Goal: Information Seeking & Learning: Learn about a topic

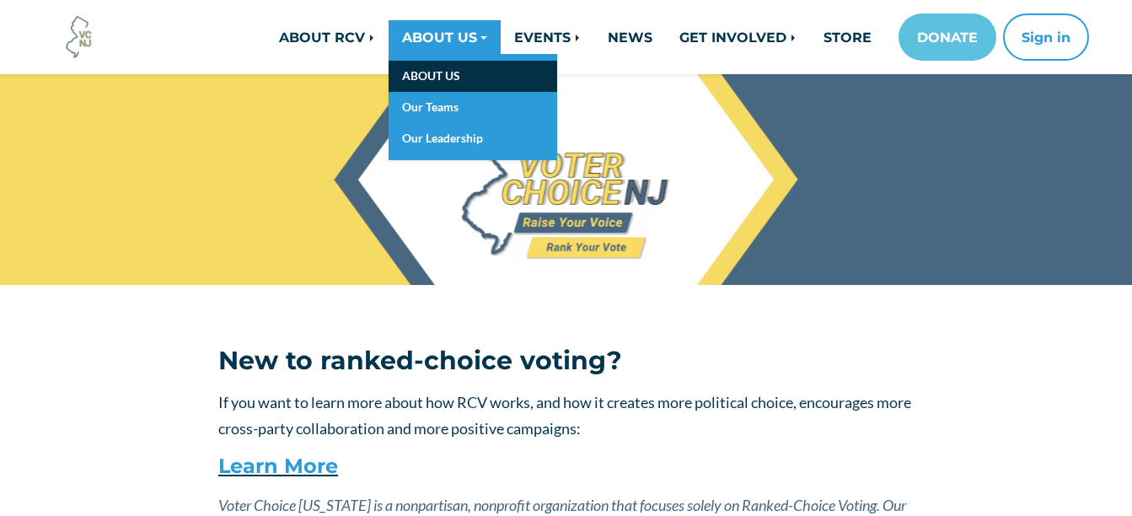
click at [433, 70] on link "ABOUT US" at bounding box center [472, 76] width 169 height 31
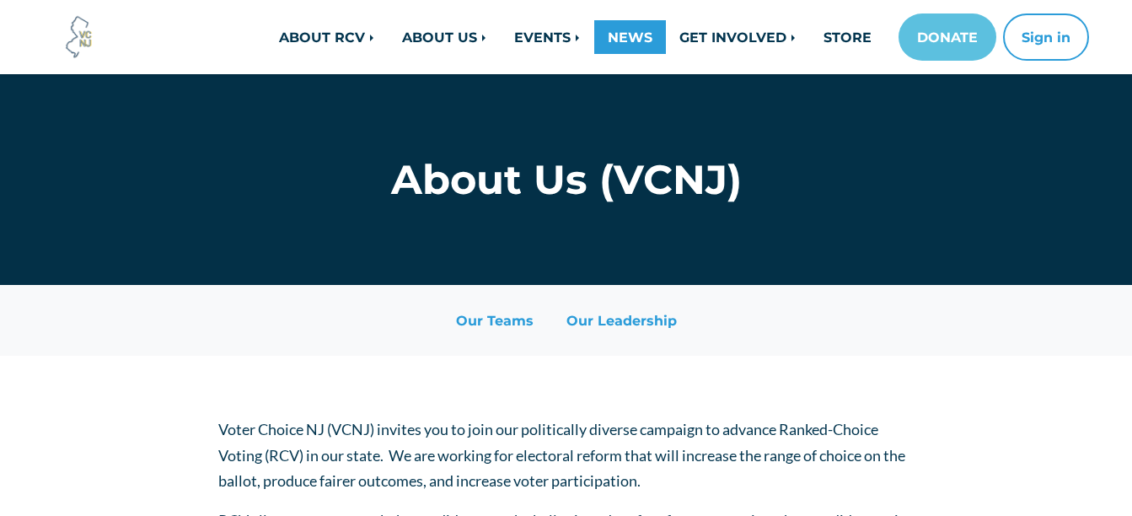
click at [630, 35] on link "NEWS" at bounding box center [630, 37] width 72 height 34
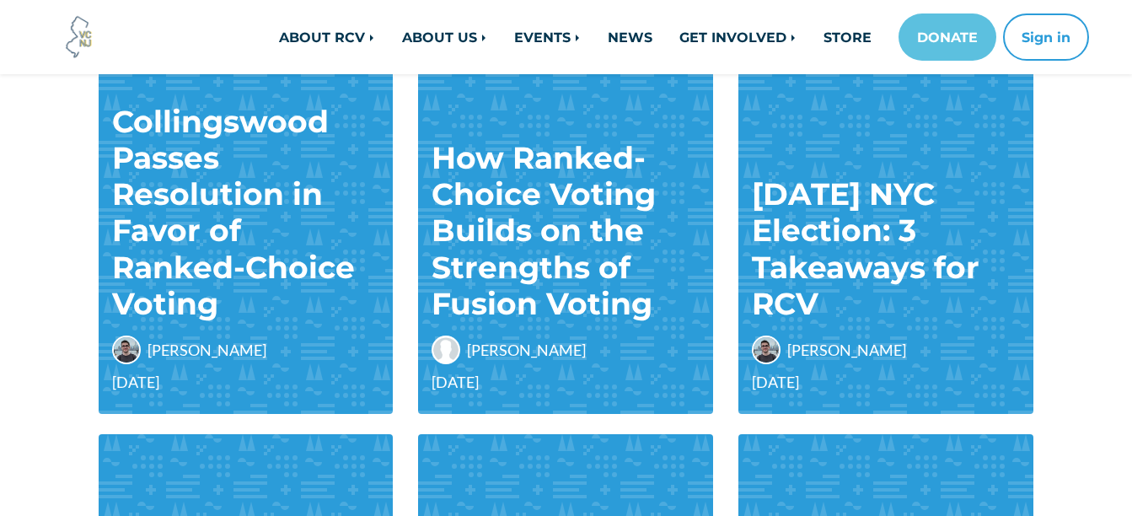
scroll to position [337, 0]
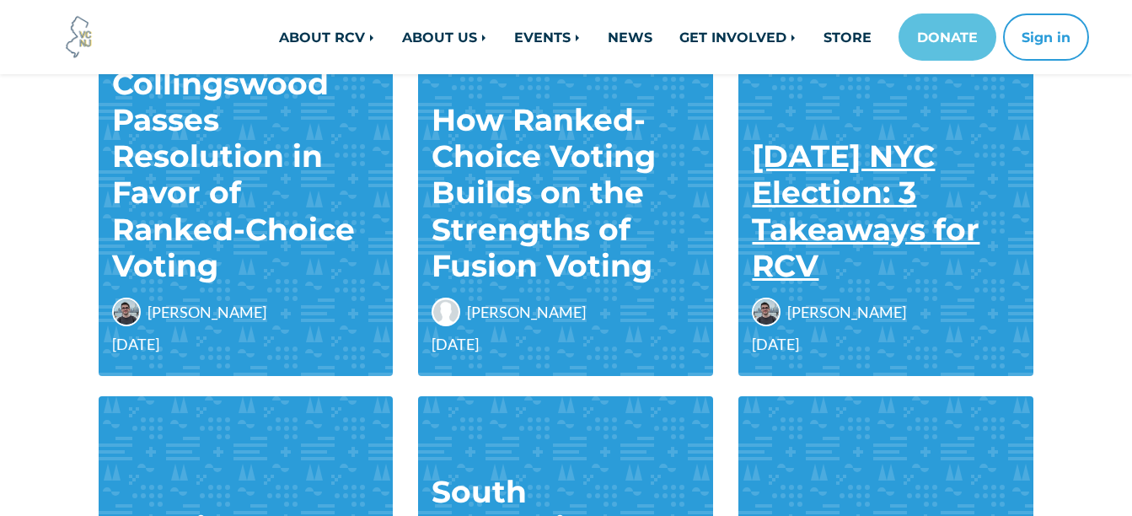
click at [849, 195] on link "2025 June NYC Election: 3 Takeaways for RCV" at bounding box center [866, 210] width 228 height 147
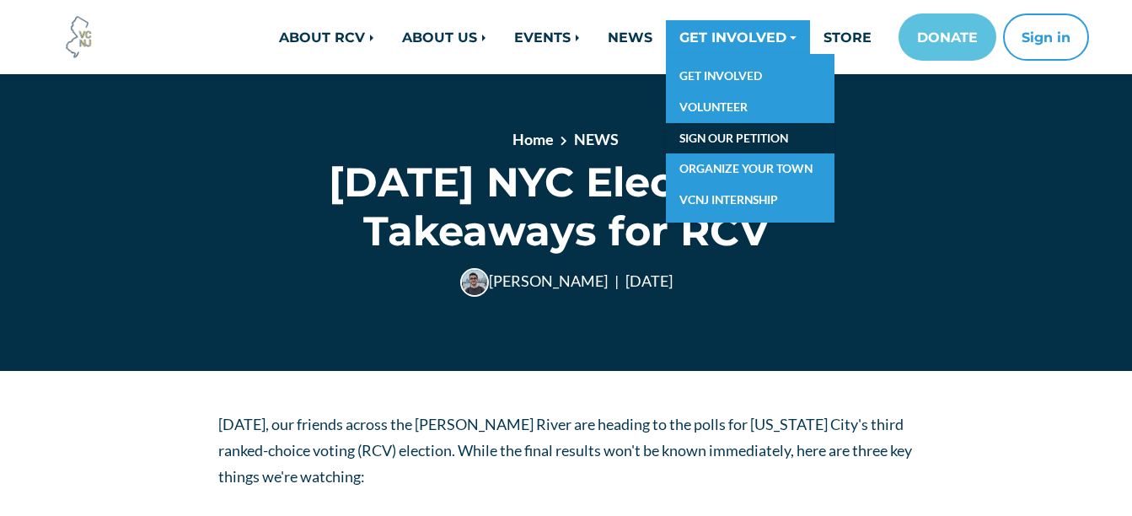
click at [737, 130] on link "SIGN OUR PETITION" at bounding box center [750, 138] width 169 height 31
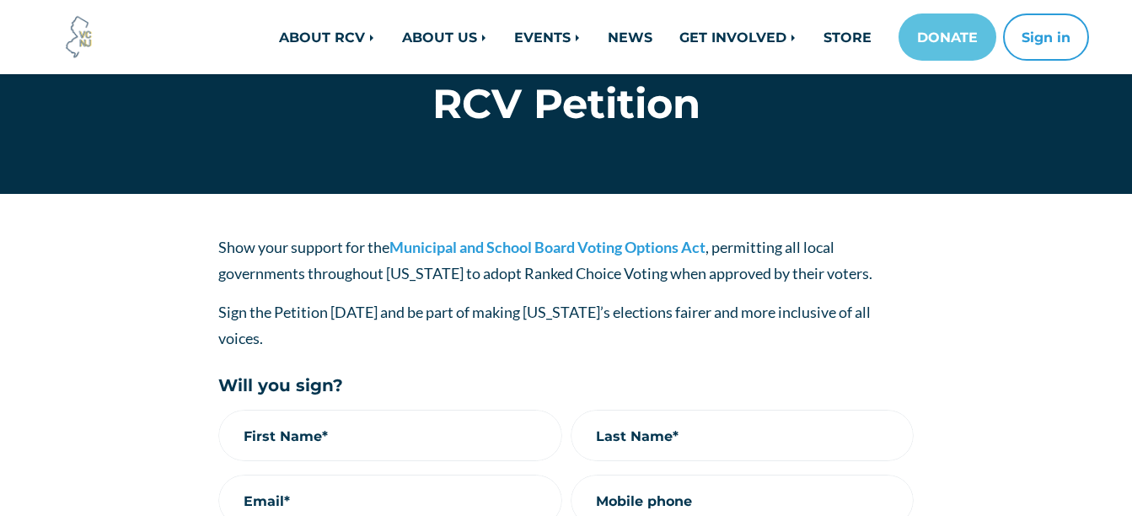
scroll to position [84, 0]
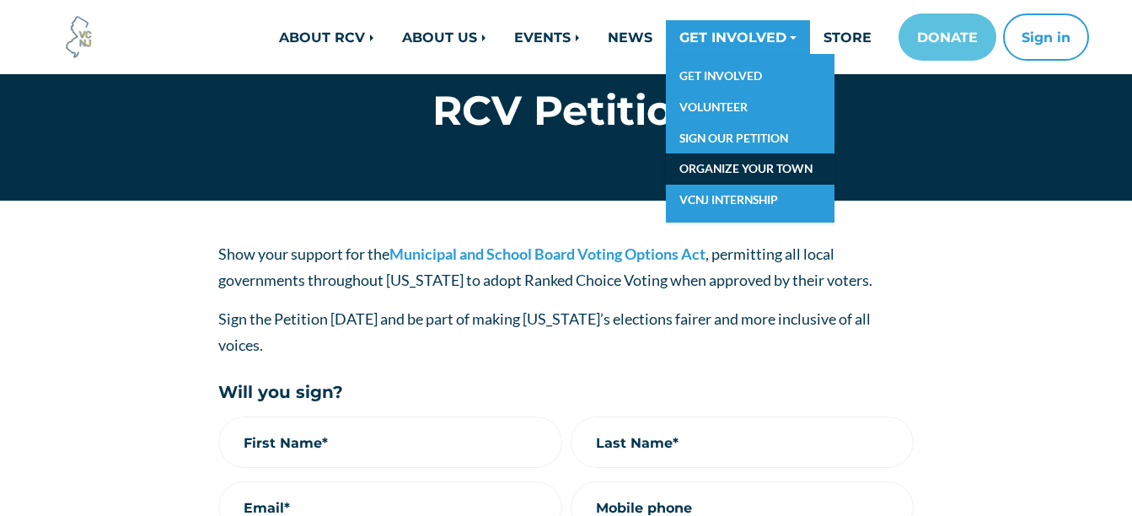
click at [708, 169] on link "ORGANIZE YOUR TOWN" at bounding box center [750, 168] width 169 height 31
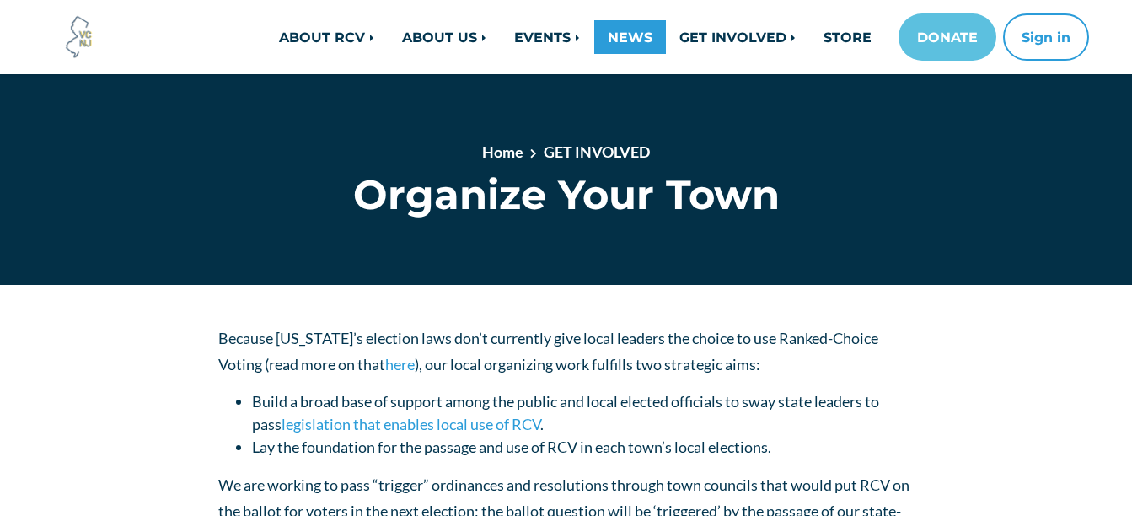
click at [645, 37] on link "NEWS" at bounding box center [630, 37] width 72 height 34
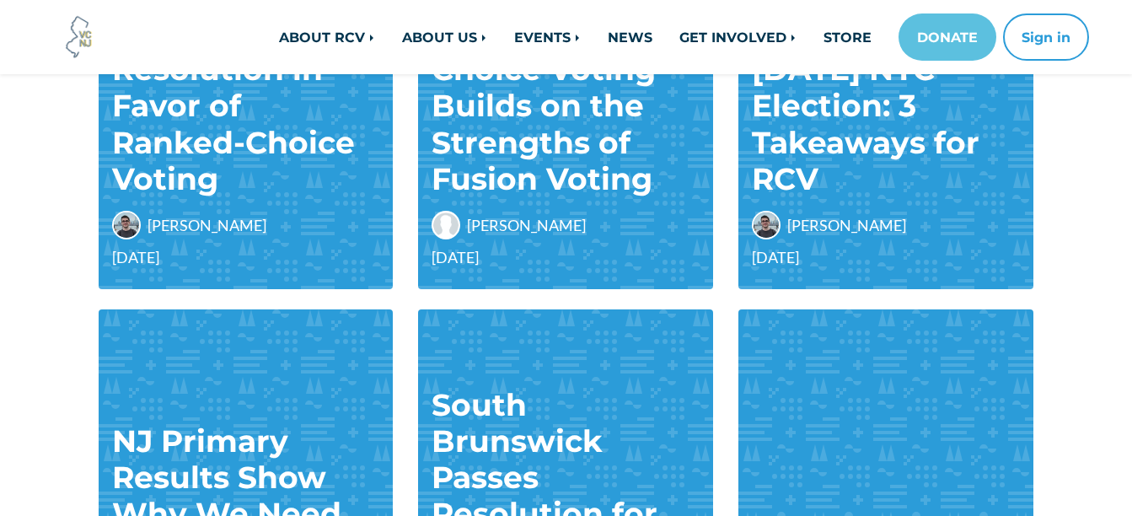
scroll to position [674, 0]
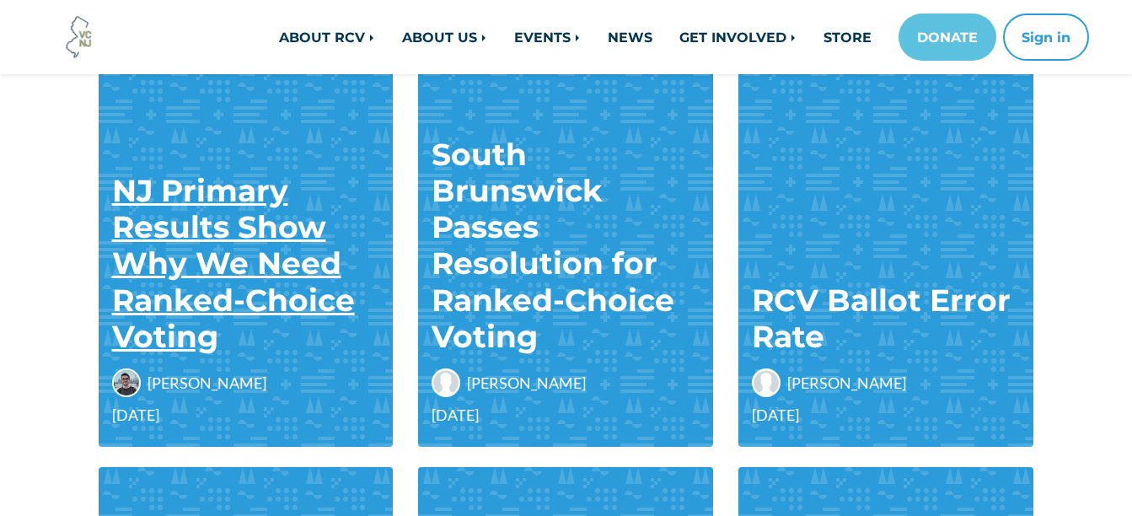
click at [246, 289] on link "NJ Primary Results Show Why We Need Ranked-Choice Voting" at bounding box center [233, 263] width 243 height 183
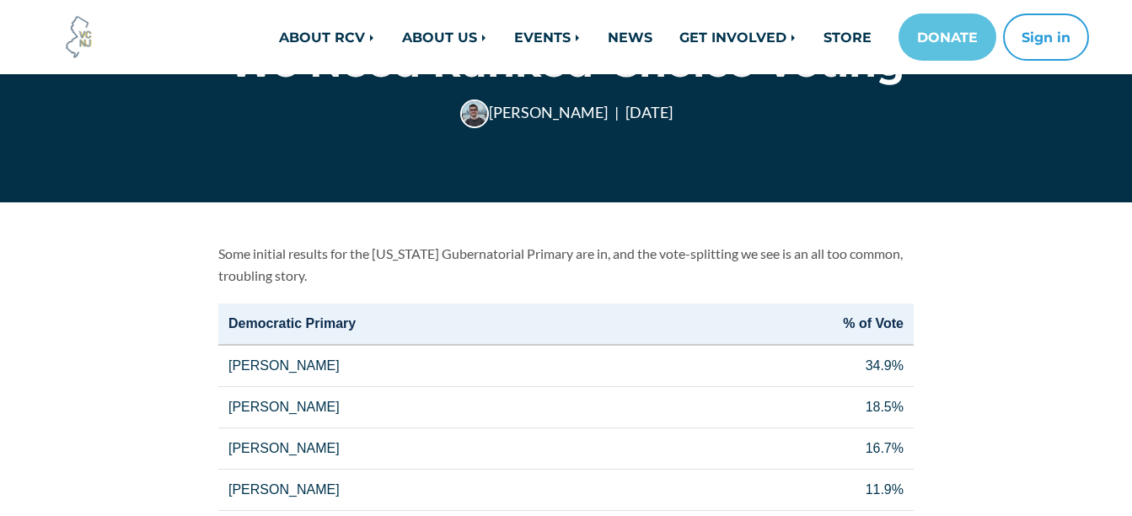
scroll to position [253, 0]
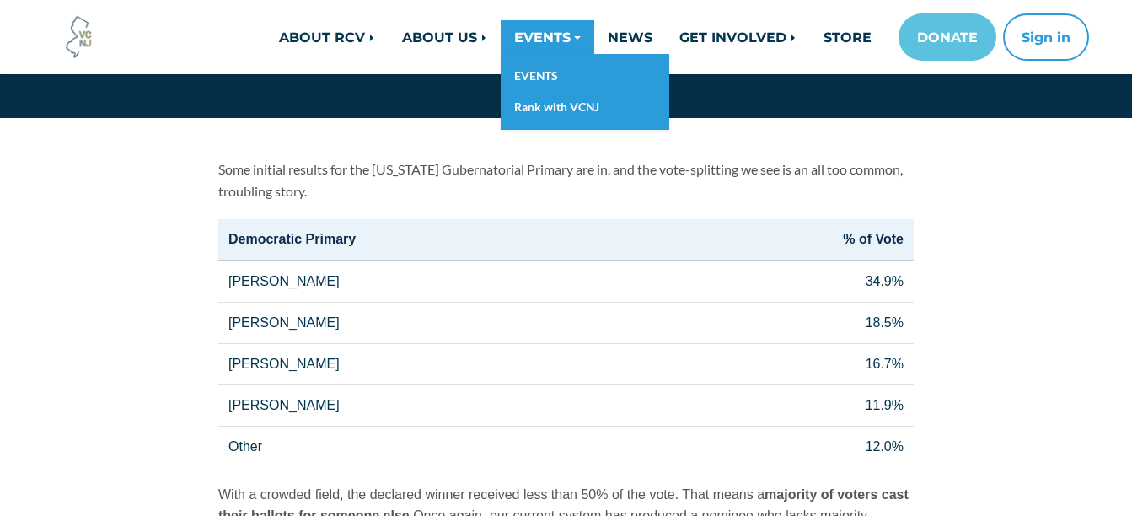
click at [546, 35] on link "EVENTS" at bounding box center [548, 37] width 94 height 34
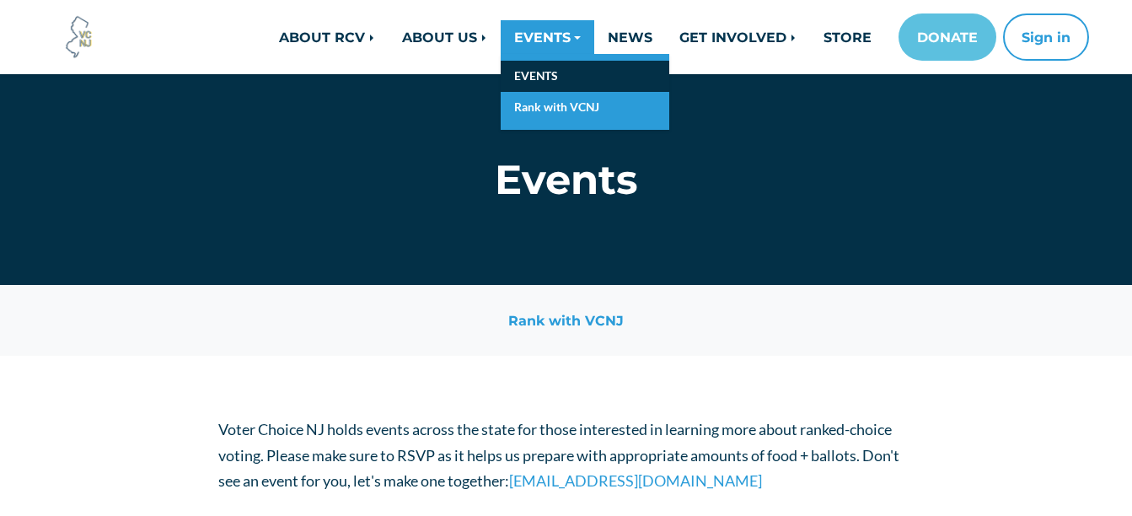
click at [533, 78] on link "EVENTS" at bounding box center [585, 76] width 169 height 31
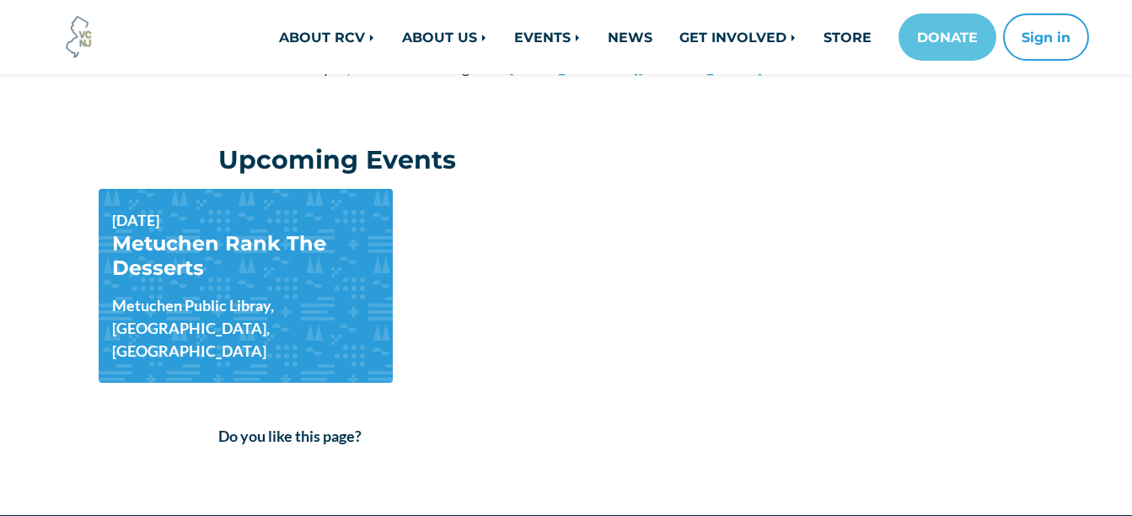
scroll to position [421, 0]
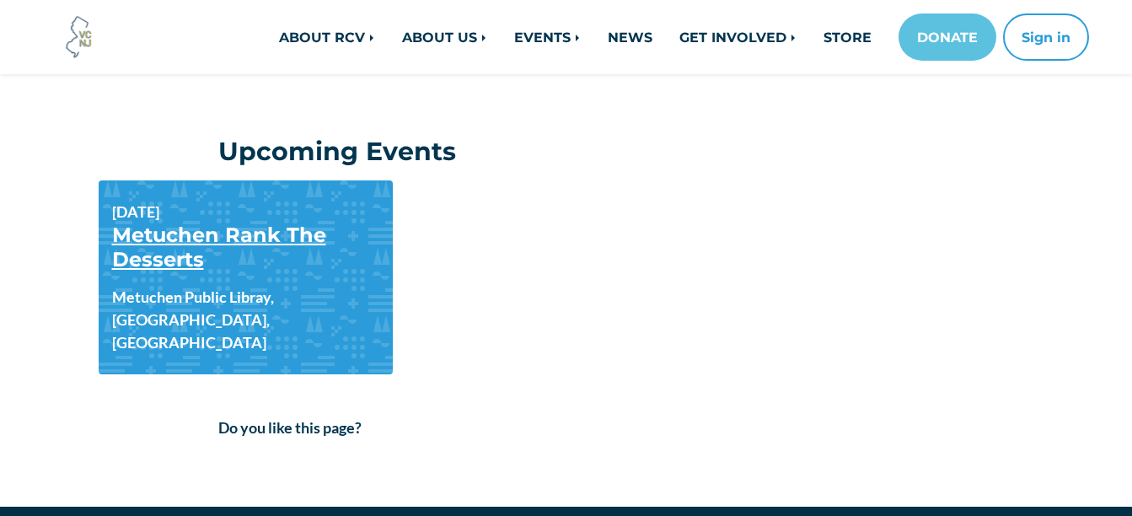
click at [147, 253] on link "Metuchen Rank The Desserts" at bounding box center [219, 246] width 214 height 49
